Goal: Information Seeking & Learning: Find specific fact

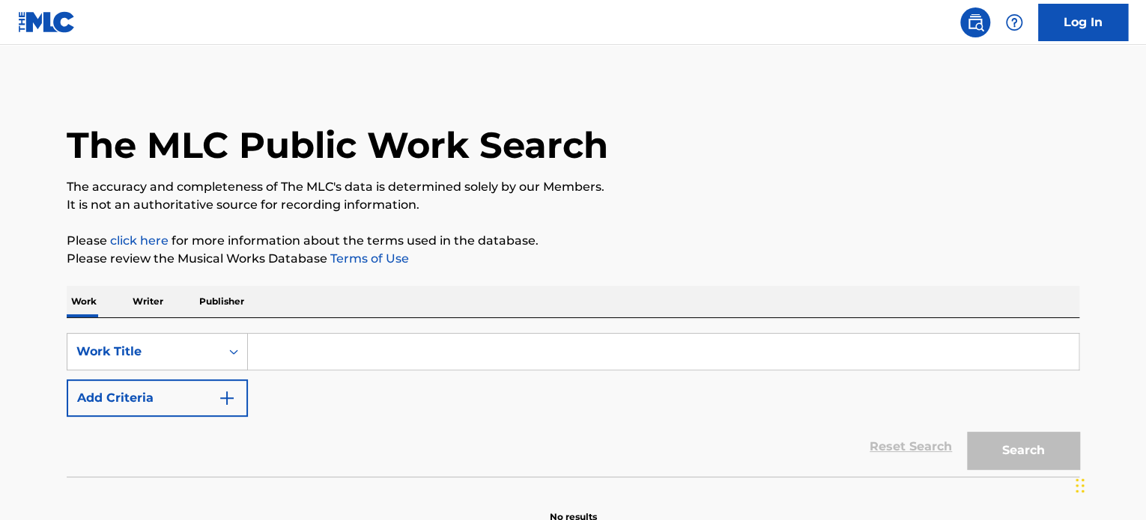
click at [346, 360] on input "Search Form" at bounding box center [663, 352] width 830 height 36
paste input "MEIN [PERSON_NAME] [PERSON_NAME] ,"
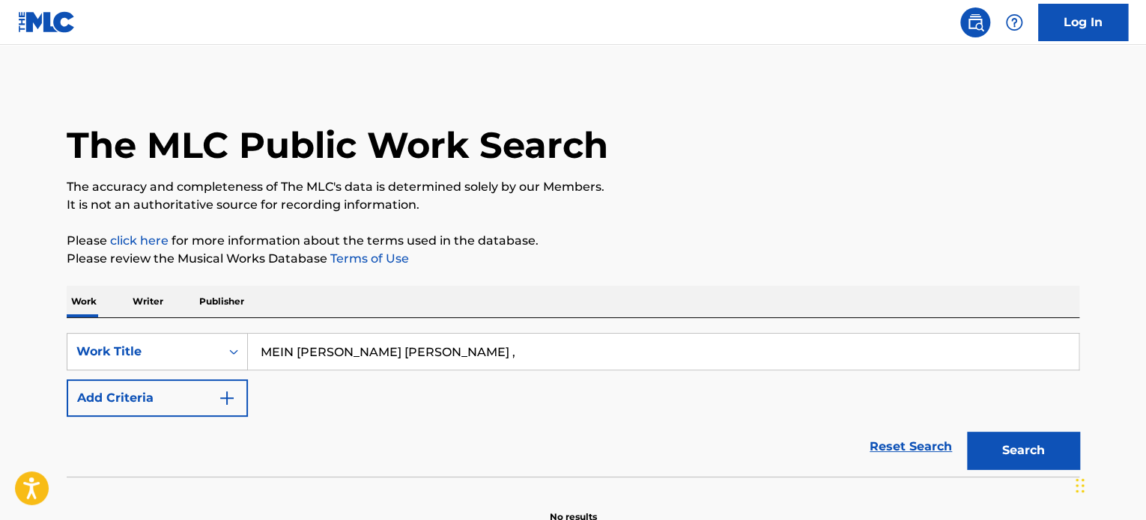
drag, startPoint x: 578, startPoint y: 350, endPoint x: 343, endPoint y: 356, distance: 235.2
click at [343, 356] on input "MEIN [PERSON_NAME] [PERSON_NAME] ," at bounding box center [663, 352] width 830 height 36
type input "MEIN [PERSON_NAME]"
click at [1001, 444] on button "Search" at bounding box center [1023, 450] width 112 height 37
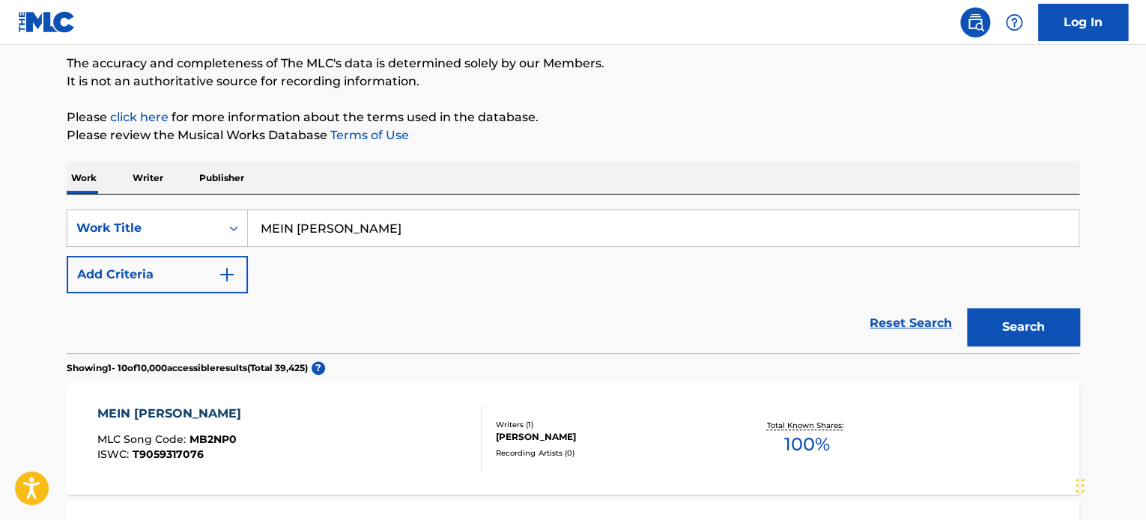
scroll to position [124, 0]
click at [180, 275] on button "Add Criteria" at bounding box center [157, 273] width 181 height 37
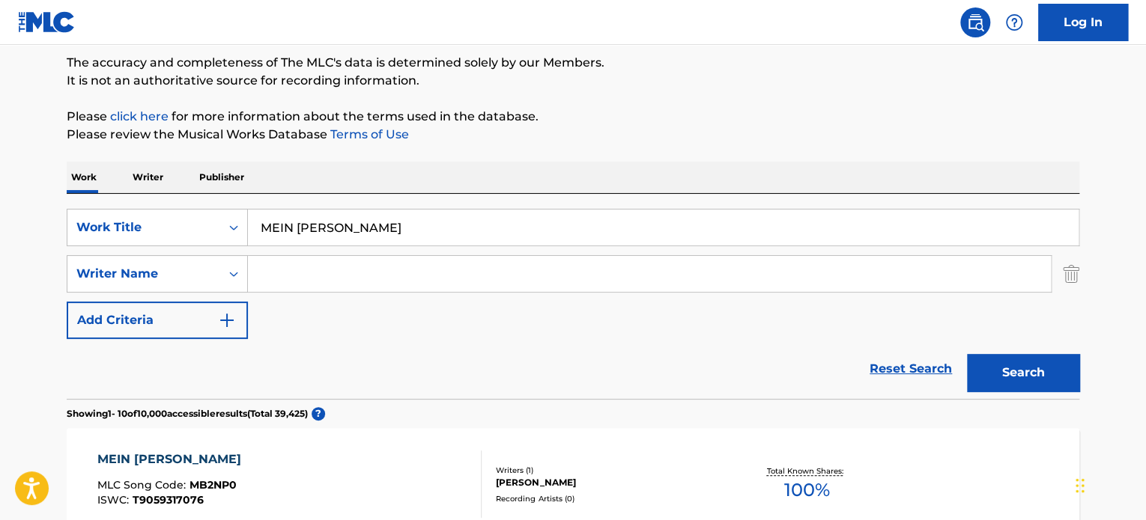
click at [317, 276] on input "Search Form" at bounding box center [649, 274] width 803 height 36
paste input "MEIN [PERSON_NAME] [PERSON_NAME] ,"
drag, startPoint x: 341, startPoint y: 276, endPoint x: 264, endPoint y: 270, distance: 77.4
click at [264, 270] on input "MEIN [PERSON_NAME] [PERSON_NAME] ," at bounding box center [649, 274] width 803 height 36
drag, startPoint x: 434, startPoint y: 272, endPoint x: 460, endPoint y: 282, distance: 27.3
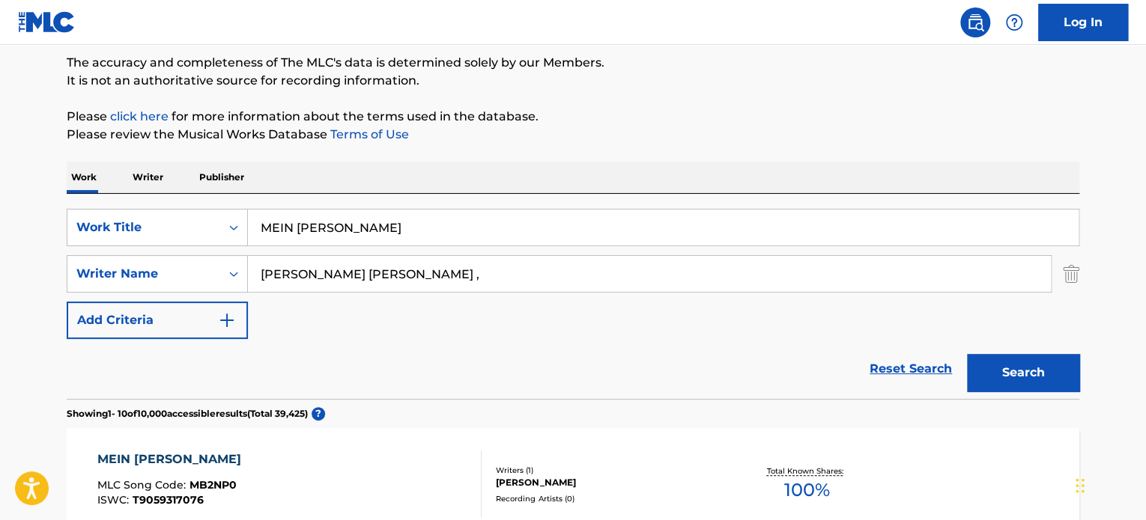
click at [442, 278] on input "[PERSON_NAME] [PERSON_NAME] ," at bounding box center [649, 274] width 803 height 36
type input "[PERSON_NAME] [PERSON_NAME]"
click at [1052, 370] on button "Search" at bounding box center [1023, 372] width 112 height 37
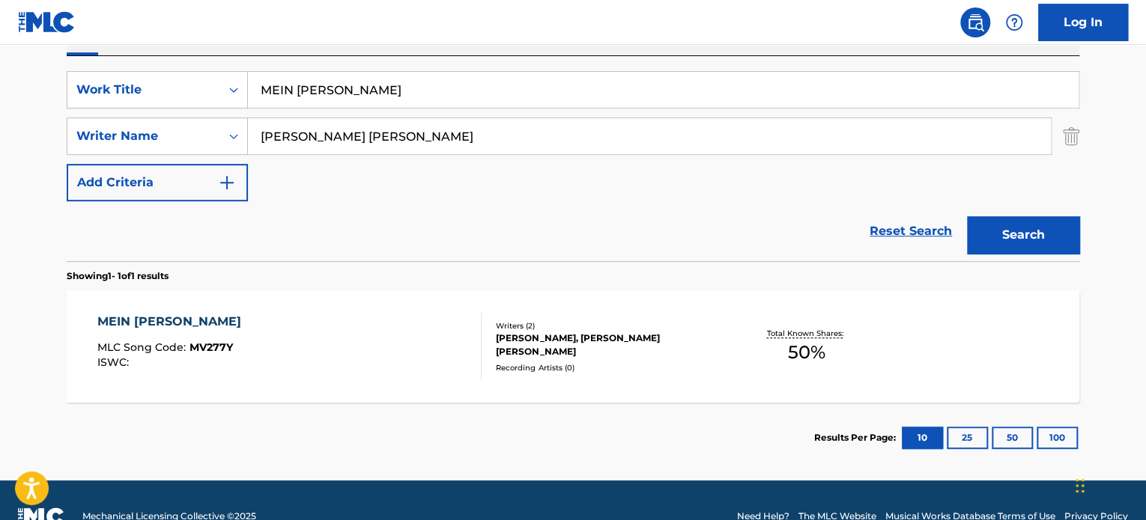
scroll to position [274, 0]
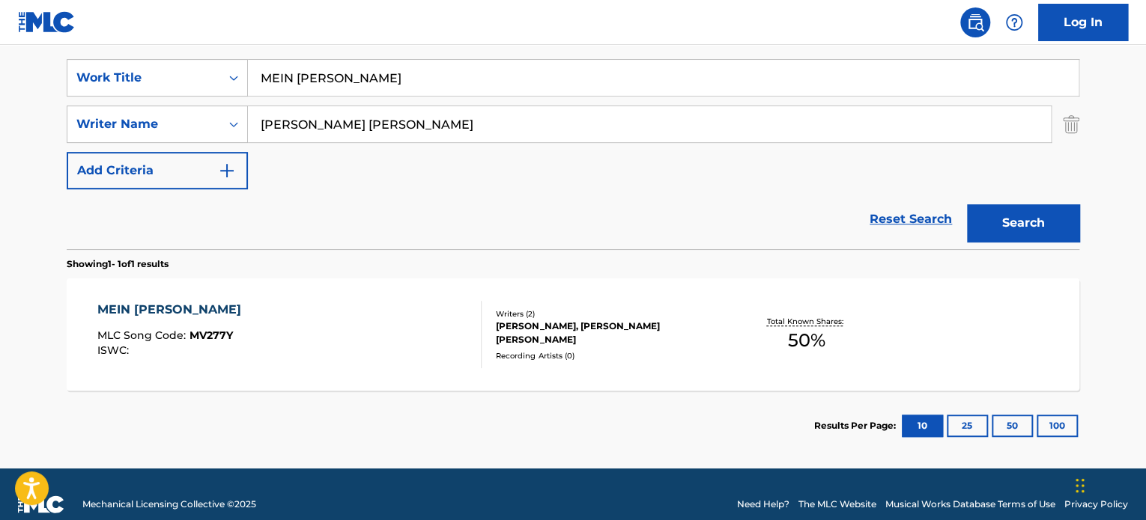
click at [646, 337] on div "[PERSON_NAME], [PERSON_NAME] [PERSON_NAME]" at bounding box center [609, 333] width 226 height 27
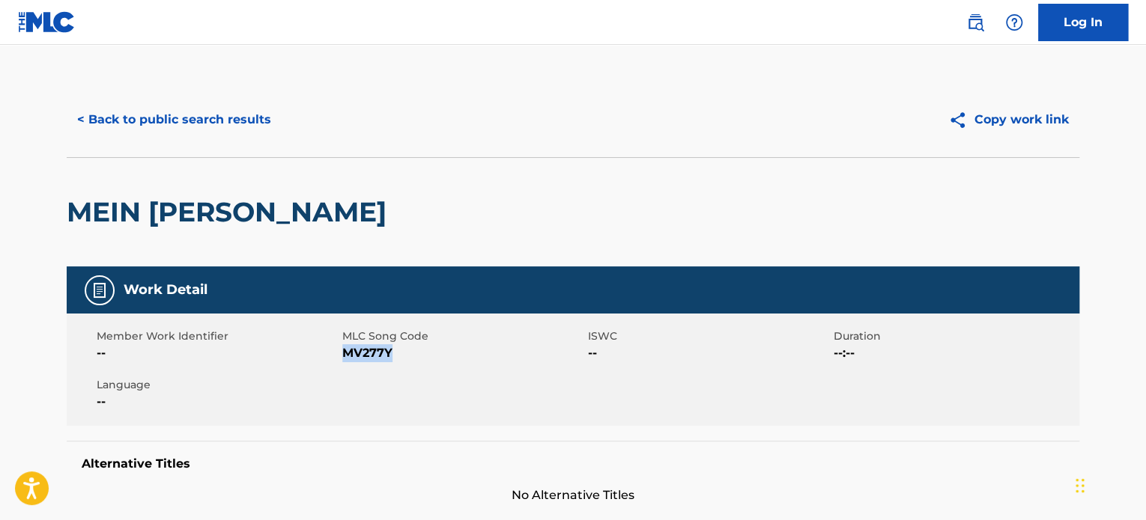
drag, startPoint x: 395, startPoint y: 355, endPoint x: 342, endPoint y: 352, distance: 52.5
click at [342, 352] on span "MV277Y" at bounding box center [463, 353] width 242 height 18
copy span "MV277Y"
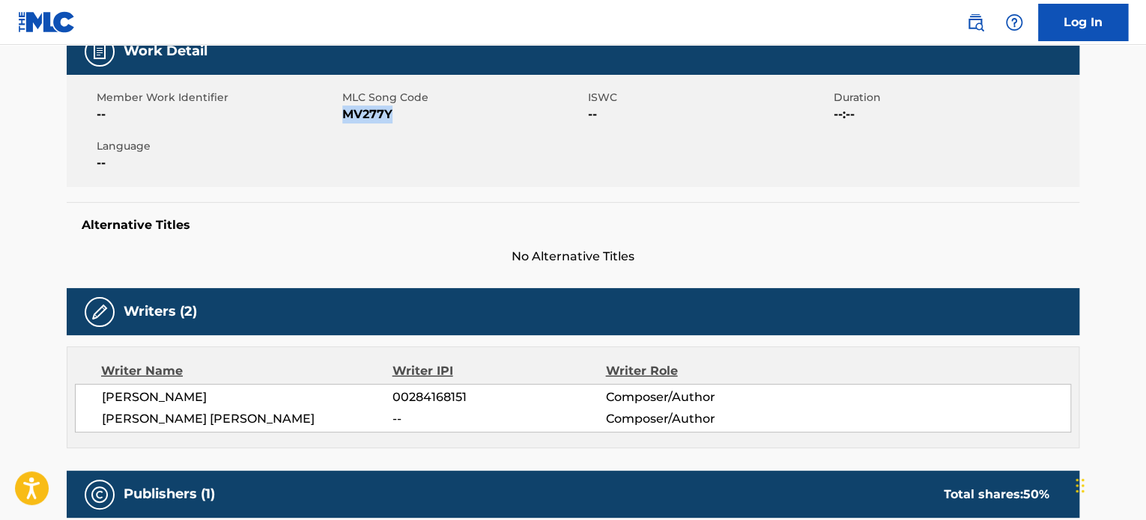
scroll to position [275, 0]
